Goal: Find specific page/section: Find specific page/section

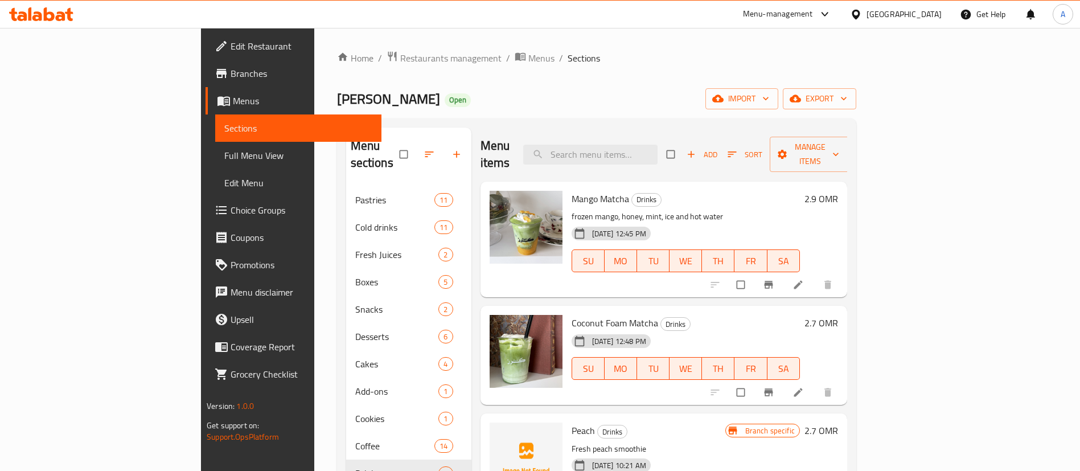
click at [337, 73] on div "Home / Restaurants management / Menus / Sections Habet Karaz Open import export…" at bounding box center [596, 329] width 519 height 557
click at [400, 63] on span "Restaurants management" at bounding box center [450, 58] width 101 height 14
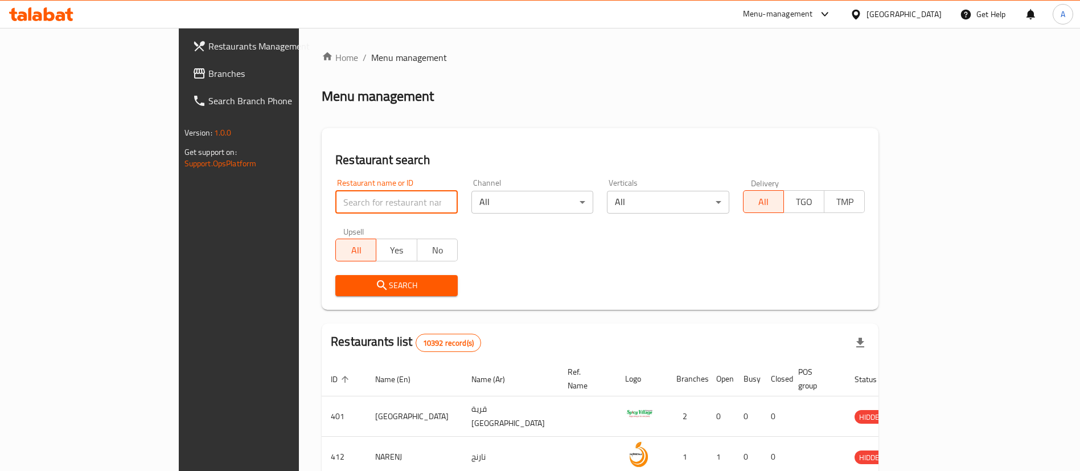
click at [364, 195] on input "search" at bounding box center [396, 202] width 122 height 23
type input "best chef"
click button "Search" at bounding box center [396, 285] width 122 height 21
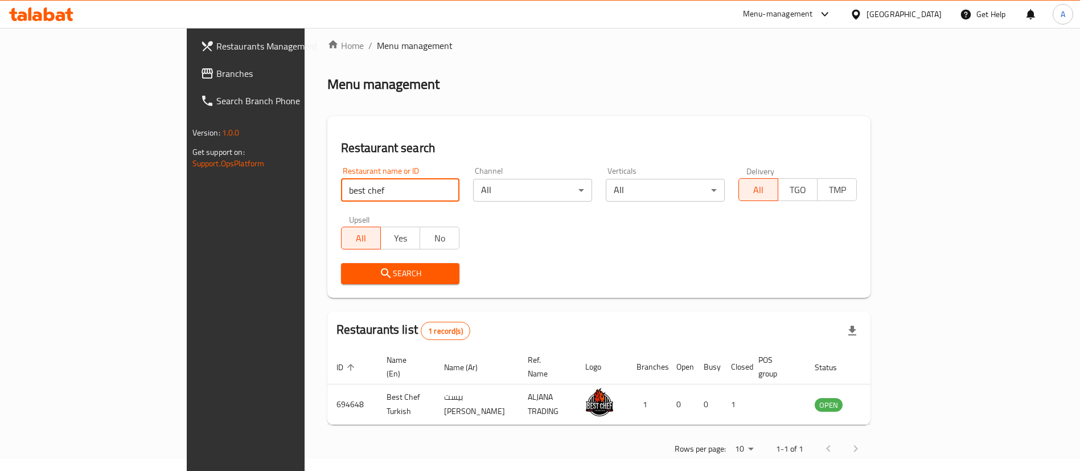
scroll to position [15, 0]
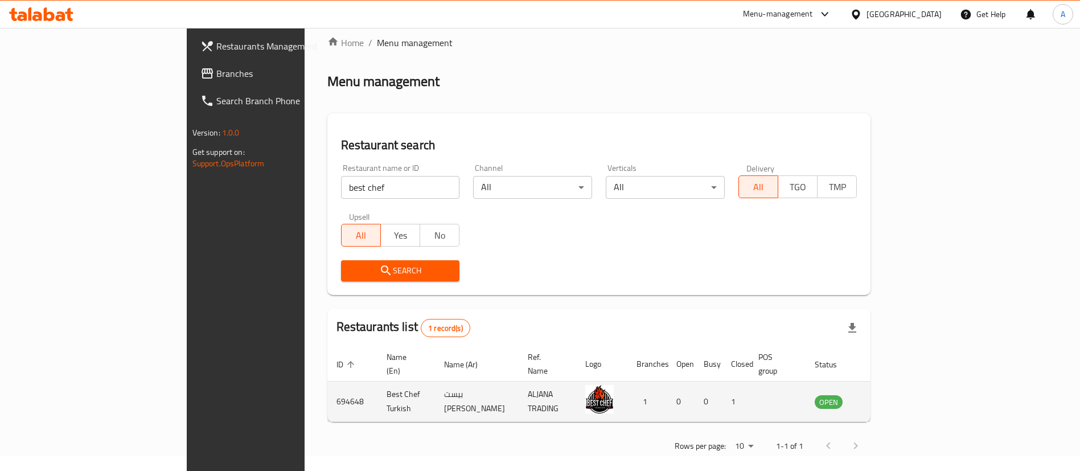
click at [327, 388] on td "694648" at bounding box center [352, 401] width 50 height 40
copy td "694648"
